Goal: Task Accomplishment & Management: Manage account settings

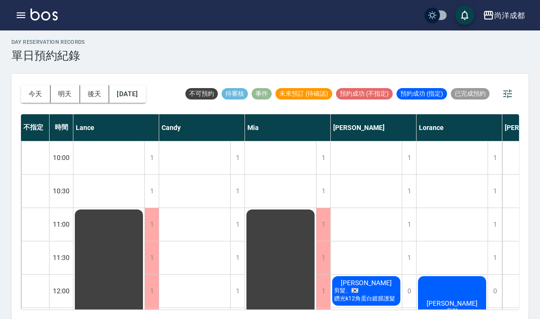
scroll to position [365, 0]
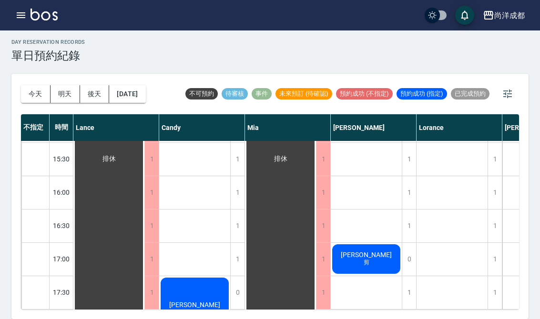
click at [361, 248] on div "[PERSON_NAME]" at bounding box center [366, 259] width 71 height 32
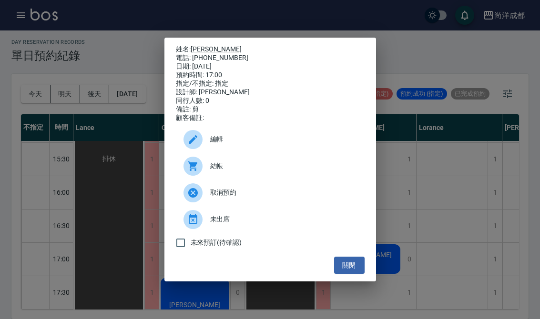
click at [353, 272] on button "關閉" at bounding box center [349, 266] width 30 height 18
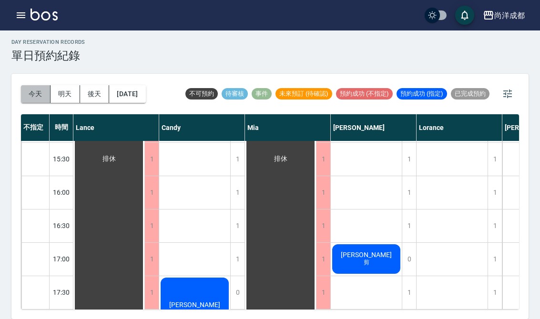
click at [35, 85] on button "今天" at bounding box center [36, 94] width 30 height 18
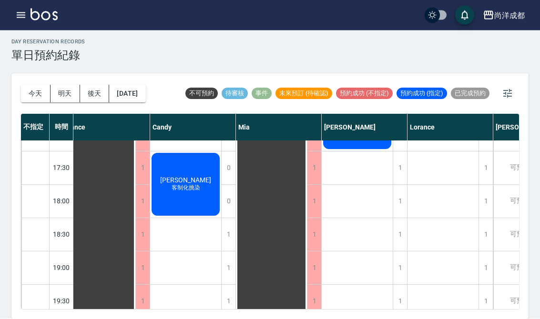
scroll to position [0, 0]
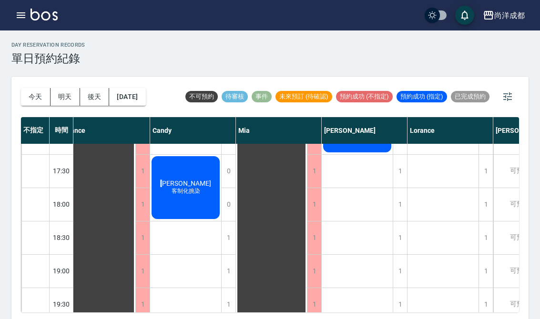
click at [407, 222] on div "1" at bounding box center [365, 237] width 86 height 33
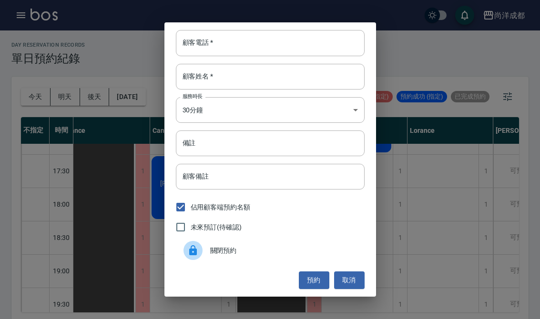
click at [445, 197] on div "顧客電話   * 顧客電話   * 顧客姓名   * 顧客姓名   * 服務時長 30分鐘 1 服務時長 備註 備註 顧客備註 顧客備註 佔用顧客端預約名額 …" at bounding box center [270, 159] width 540 height 319
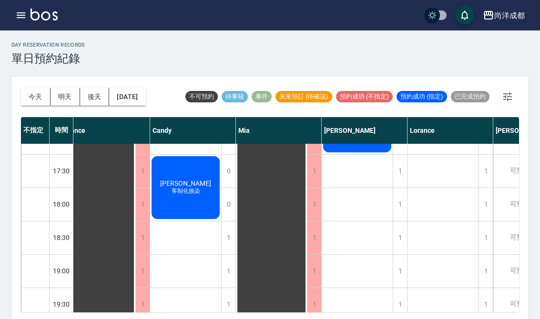
click at [358, 276] on div "[PERSON_NAME] 剪髮、🇰🇷鑽光k12角蛋白鍍膜護髮 [PERSON_NAME] 剪髮 [PERSON_NAME] 剪髮 [PERSON_NAME]…" at bounding box center [357, 21] width 71 height 734
click at [170, 186] on div "[PERSON_NAME] 客制化挑染" at bounding box center [185, 188] width 71 height 66
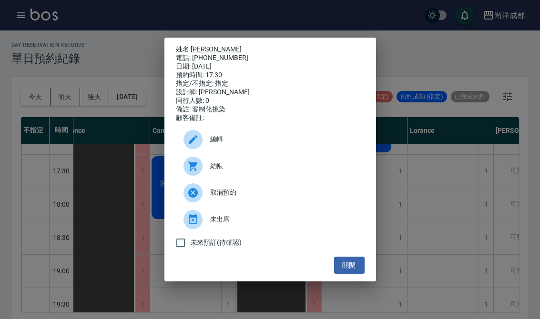
click at [461, 192] on div "姓名: [PERSON_NAME] 電話: [PHONE_NUMBER] 日期: [DATE] 預約時間: 17:30 指定/不指定: 指定 設計師: [PE…" at bounding box center [270, 159] width 540 height 319
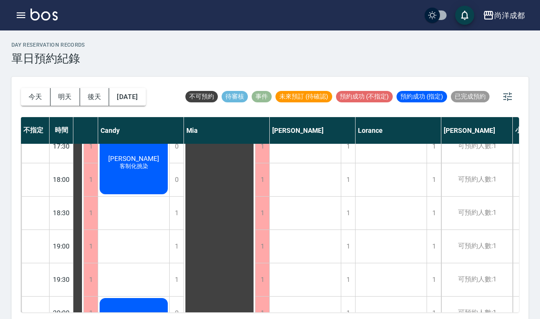
scroll to position [515, 61]
click at [35, 88] on button "今天" at bounding box center [36, 97] width 30 height 18
click at [33, 92] on button "今天" at bounding box center [36, 97] width 30 height 18
click at [33, 95] on button "今天" at bounding box center [36, 97] width 30 height 18
click at [23, 92] on button "今天" at bounding box center [36, 97] width 30 height 18
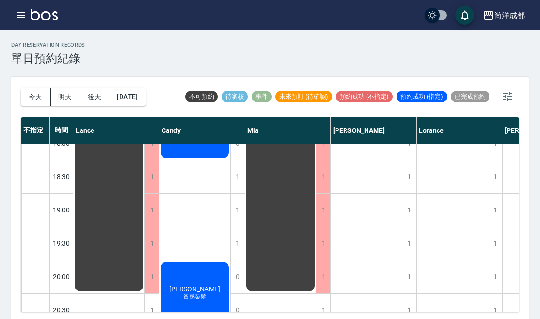
scroll to position [551, 0]
click at [40, 95] on button "今天" at bounding box center [36, 97] width 30 height 18
click at [38, 98] on button "今天" at bounding box center [36, 97] width 30 height 18
click at [33, 95] on button "今天" at bounding box center [36, 97] width 30 height 18
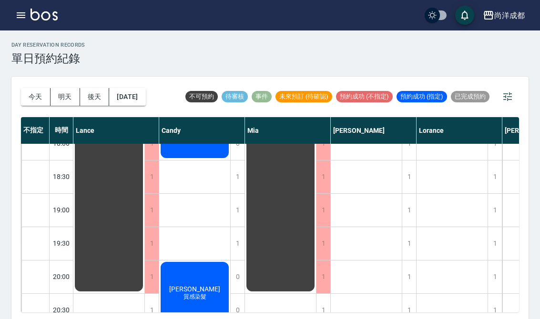
click at [32, 95] on button "今天" at bounding box center [36, 97] width 30 height 18
click at [43, 98] on button "今天" at bounding box center [36, 97] width 30 height 18
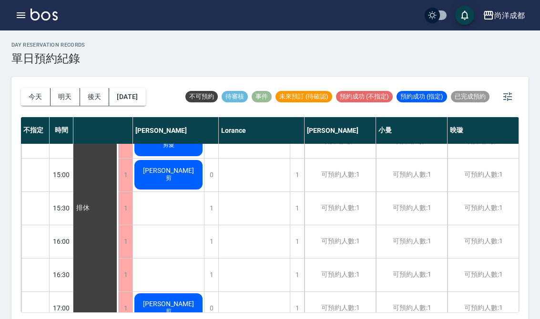
scroll to position [318, 198]
